Goal: Information Seeking & Learning: Check status

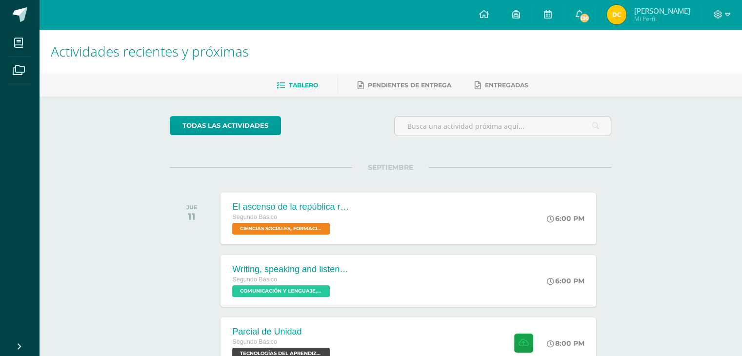
click at [644, 18] on span "Mi Perfil" at bounding box center [662, 19] width 56 height 8
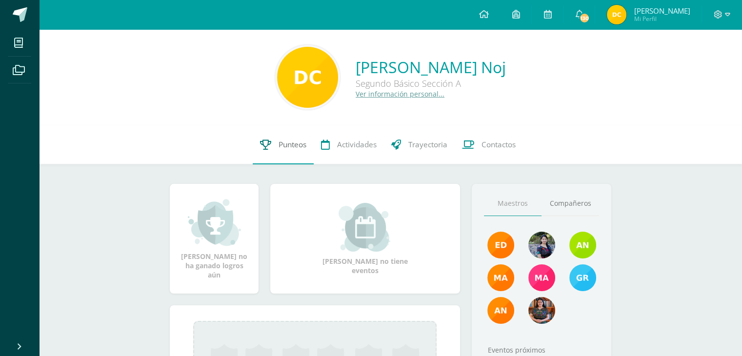
click at [289, 141] on span "Punteos" at bounding box center [293, 145] width 28 height 10
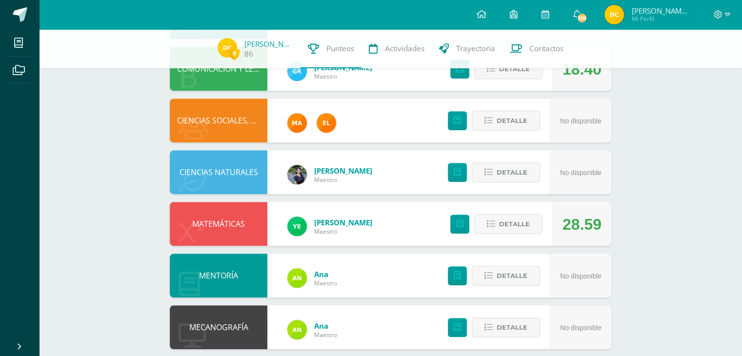
scroll to position [425, 0]
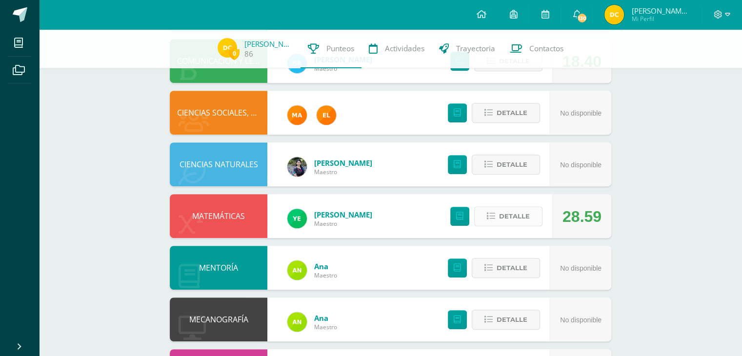
click at [485, 216] on button "Detalle" at bounding box center [508, 216] width 68 height 20
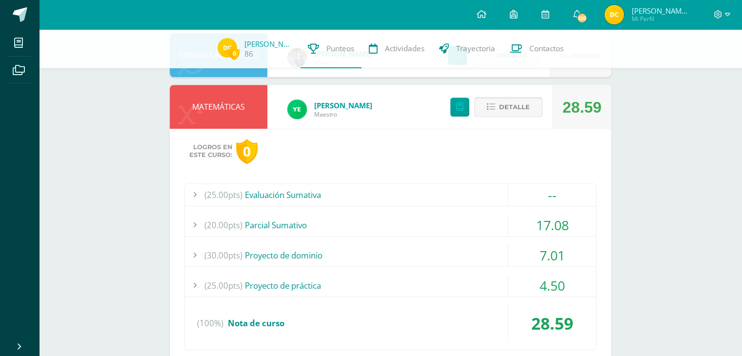
scroll to position [540, 0]
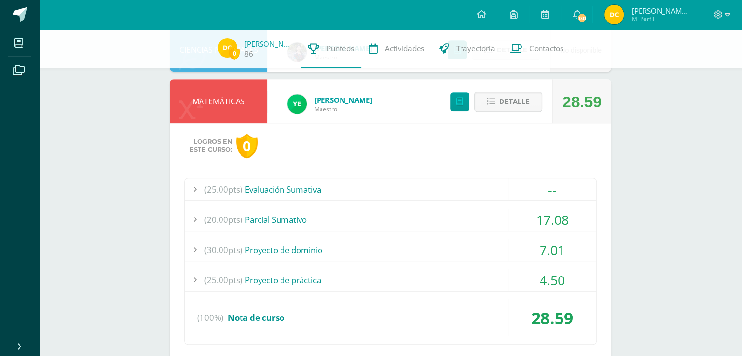
click at [535, 217] on div "17.08" at bounding box center [552, 220] width 88 height 22
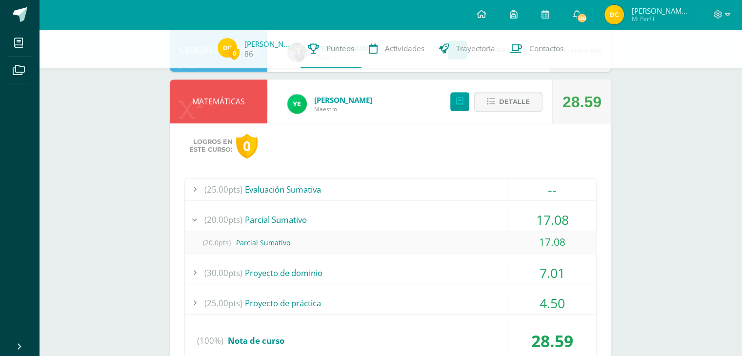
scroll to position [542, 0]
